Goal: Task Accomplishment & Management: Manage account settings

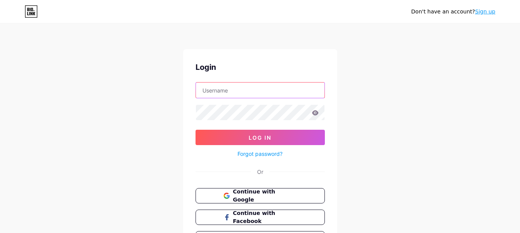
type input "[PERSON_NAME][EMAIL_ADDRESS][DOMAIN_NAME]"
click at [238, 84] on input "[PERSON_NAME][EMAIL_ADDRESS][DOMAIN_NAME]" at bounding box center [260, 90] width 128 height 15
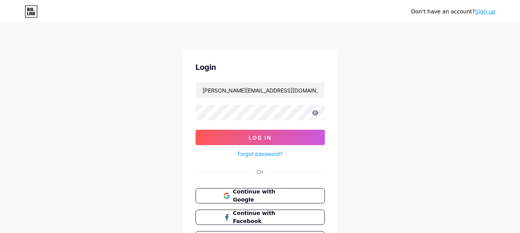
click at [243, 125] on form "[PERSON_NAME][EMAIL_ADDRESS][DOMAIN_NAME] Log In Forgot password?" at bounding box center [259, 120] width 129 height 77
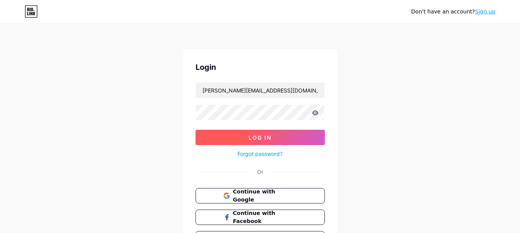
click at [245, 137] on button "Log In" at bounding box center [259, 137] width 129 height 15
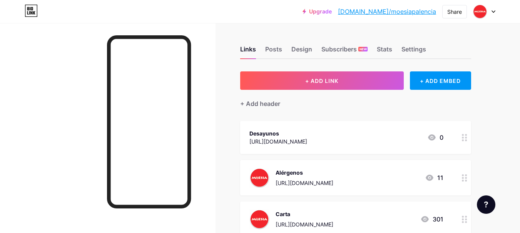
click at [307, 137] on div "Desayunos" at bounding box center [278, 134] width 58 height 8
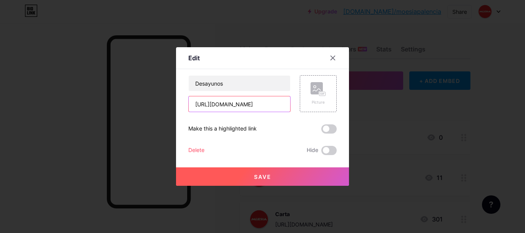
click at [228, 105] on input "[URL][DOMAIN_NAME]" at bounding box center [240, 104] width 102 height 15
paste input "comedor"
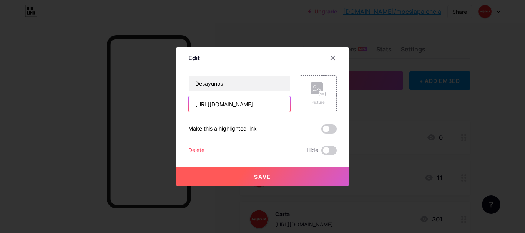
scroll to position [0, 52]
type input "[URL][DOMAIN_NAME]"
click at [314, 95] on rect at bounding box center [317, 88] width 12 height 12
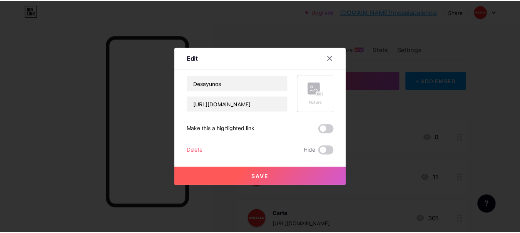
scroll to position [0, 0]
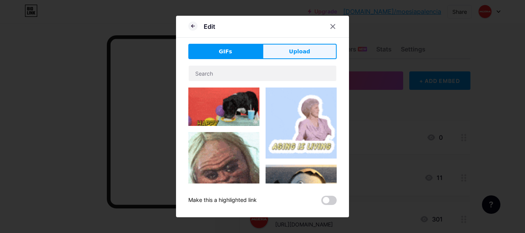
click at [293, 52] on span "Upload" at bounding box center [299, 52] width 21 height 8
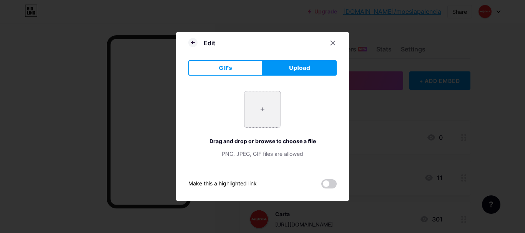
click at [250, 107] on input "file" at bounding box center [263, 110] width 36 height 36
type input "C:\fakepath\logo con borde 2025.jpg"
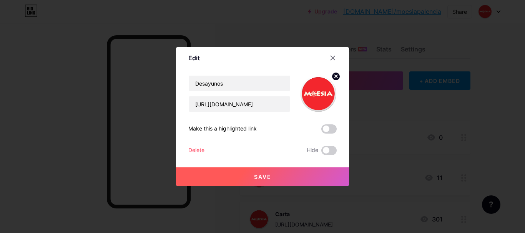
click at [280, 175] on button "Save" at bounding box center [262, 177] width 173 height 18
